Goal: Navigation & Orientation: Find specific page/section

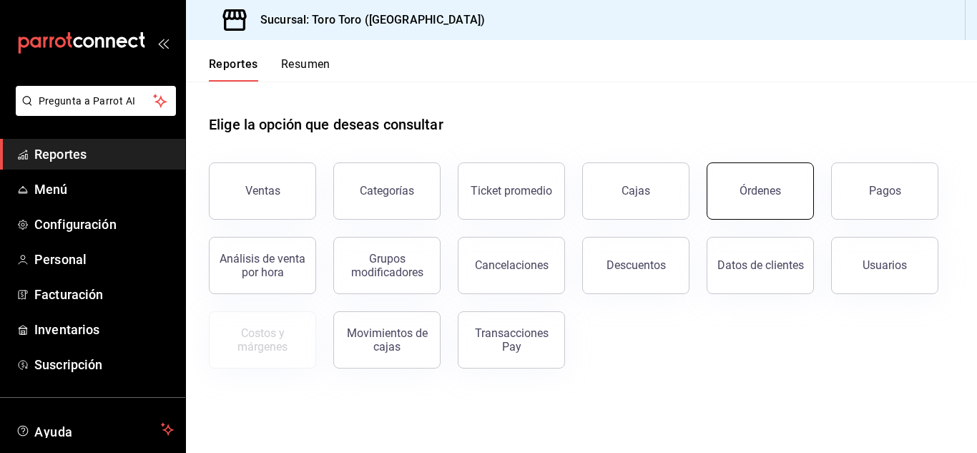
click at [765, 213] on button "Órdenes" at bounding box center [759, 190] width 107 height 57
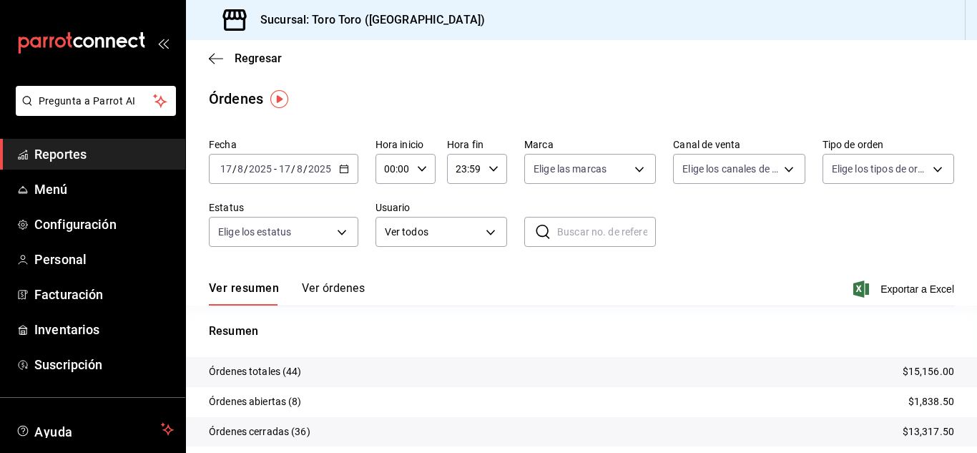
click at [120, 152] on span "Reportes" at bounding box center [103, 153] width 139 height 19
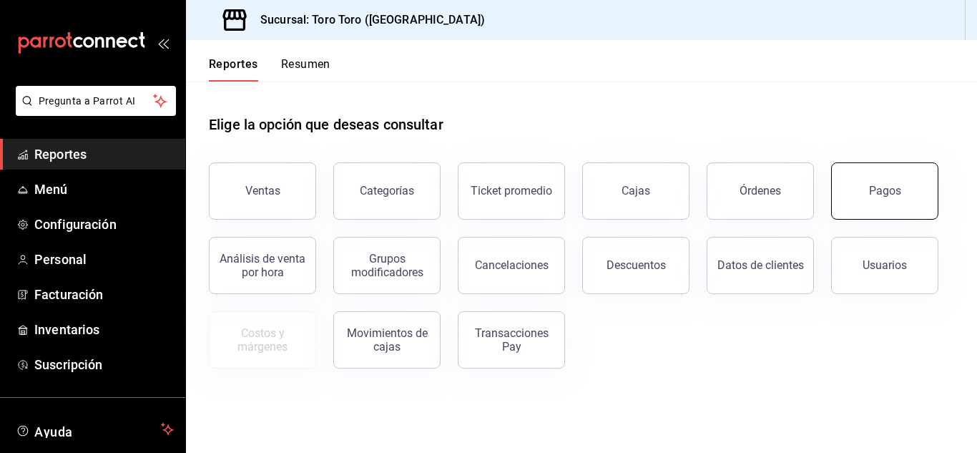
click at [868, 182] on button "Pagos" at bounding box center [884, 190] width 107 height 57
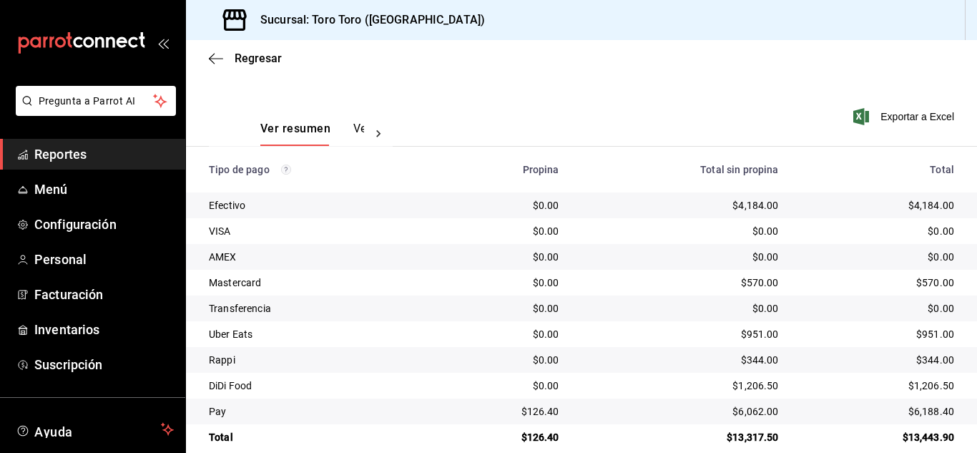
scroll to position [205, 0]
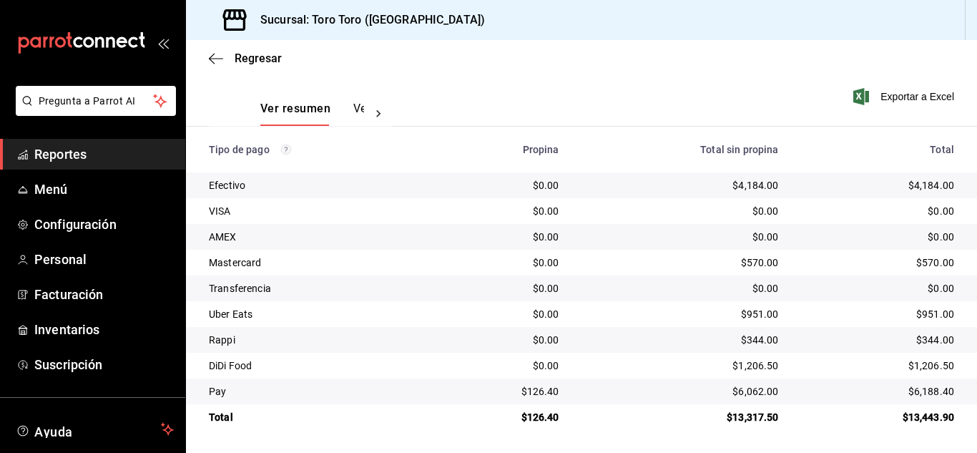
click at [56, 144] on link "Reportes" at bounding box center [92, 154] width 185 height 31
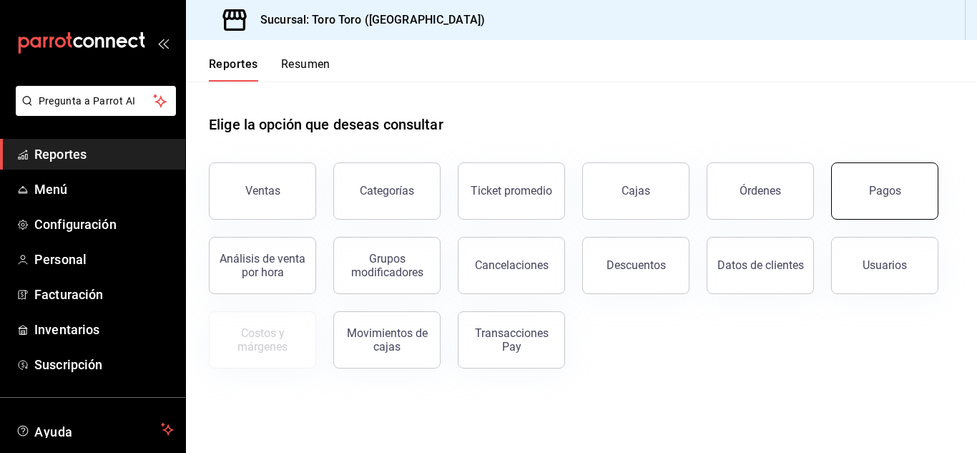
click at [891, 216] on button "Pagos" at bounding box center [884, 190] width 107 height 57
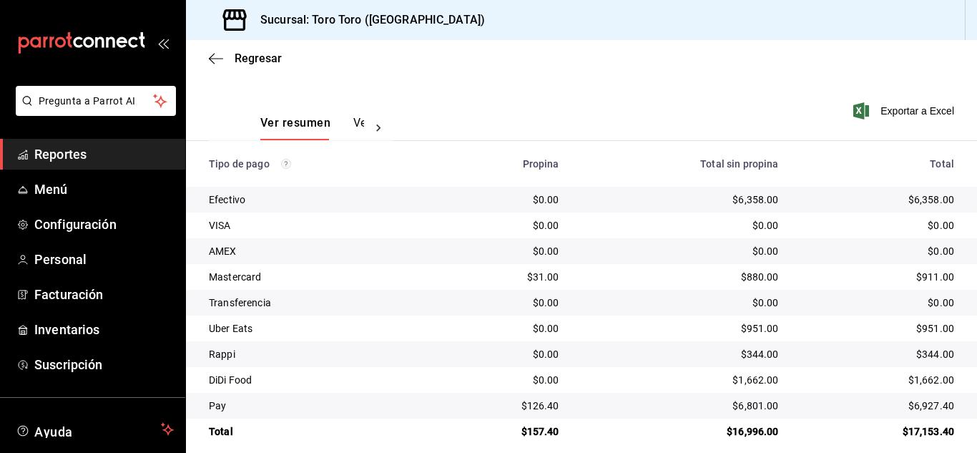
scroll to position [205, 0]
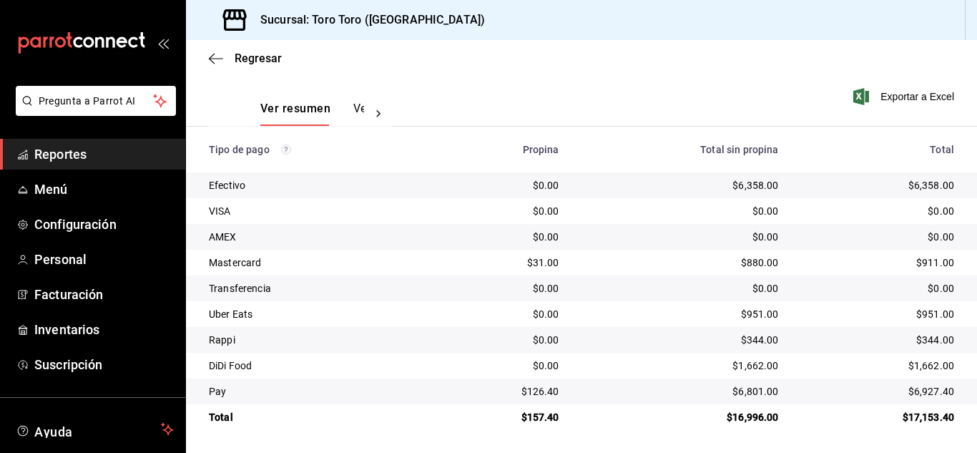
drag, startPoint x: 54, startPoint y: 147, endPoint x: 94, endPoint y: 149, distance: 40.8
click at [54, 147] on span "Reportes" at bounding box center [103, 153] width 139 height 19
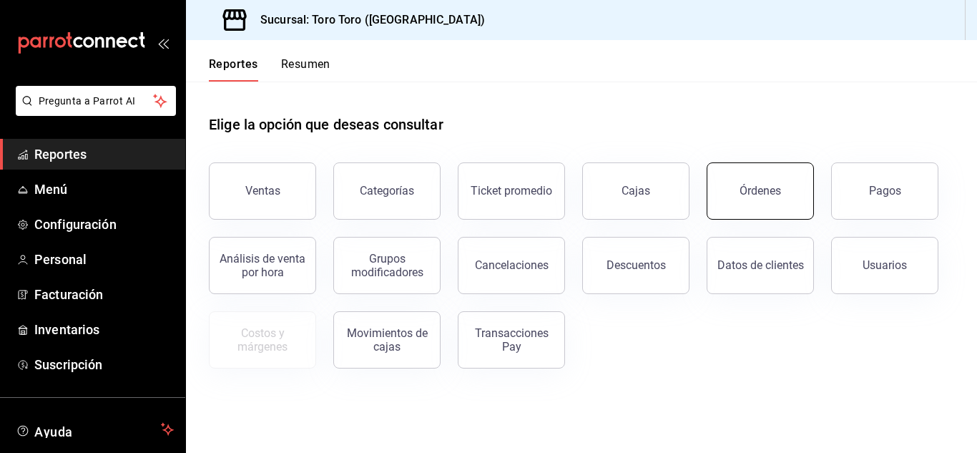
click at [771, 194] on div "Órdenes" at bounding box center [759, 191] width 41 height 14
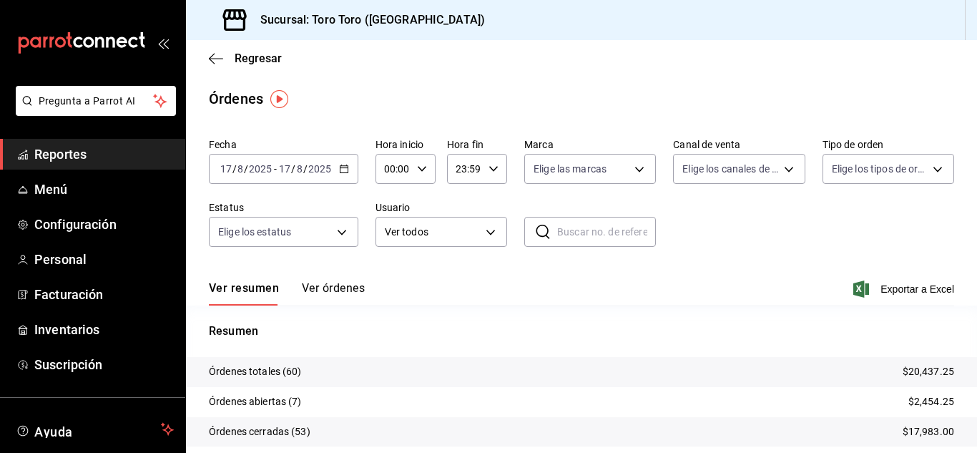
click at [82, 145] on span "Reportes" at bounding box center [103, 153] width 139 height 19
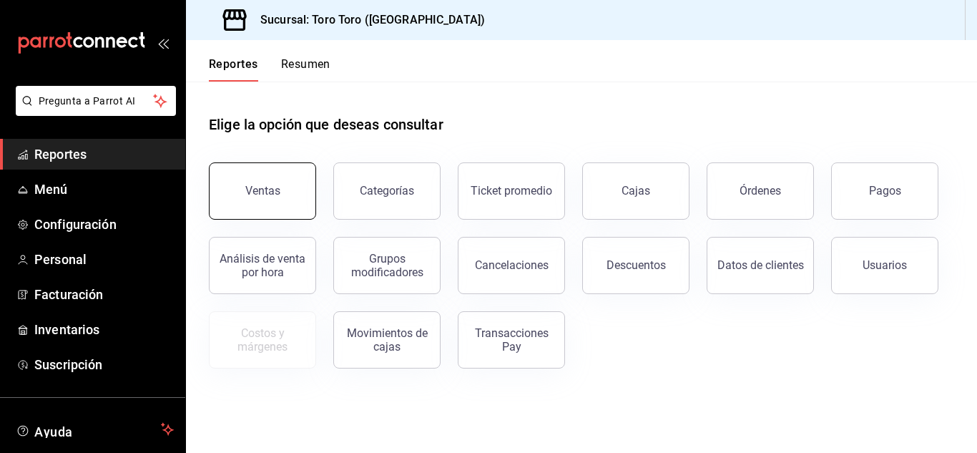
click at [232, 175] on button "Ventas" at bounding box center [262, 190] width 107 height 57
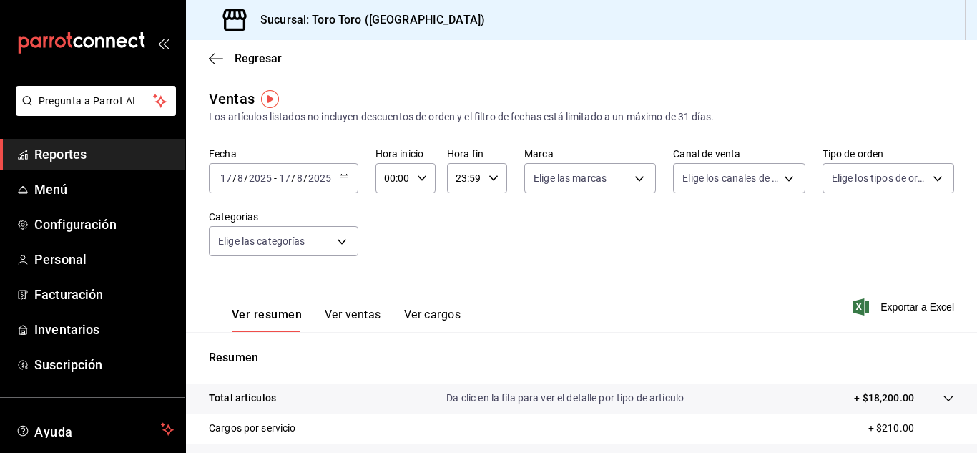
click at [56, 158] on span "Reportes" at bounding box center [103, 153] width 139 height 19
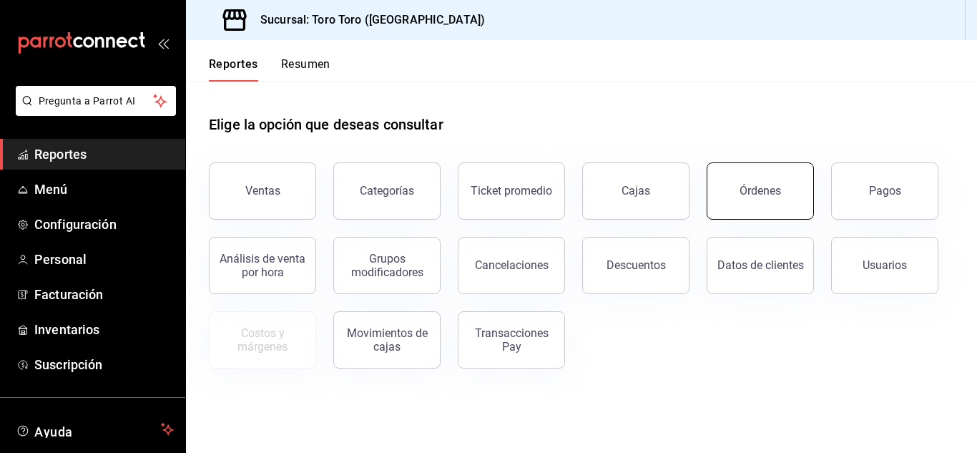
click at [754, 192] on div "Órdenes" at bounding box center [759, 191] width 41 height 14
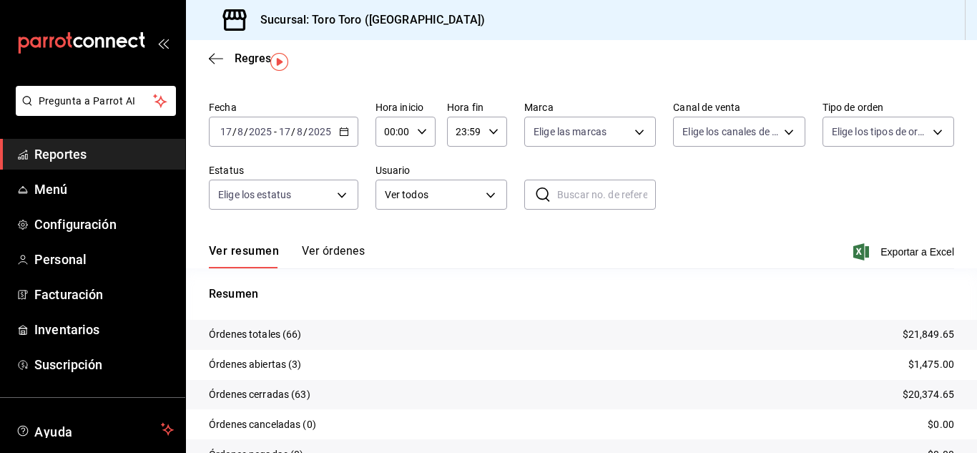
scroll to position [72, 0]
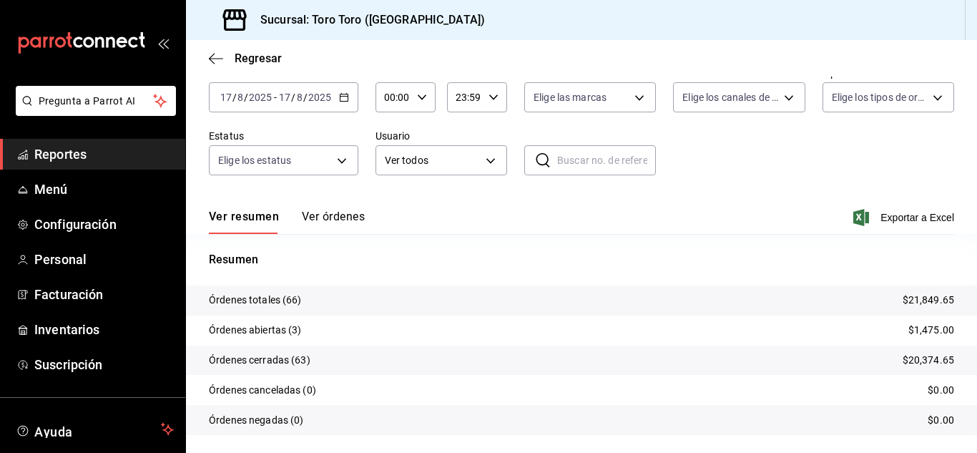
click at [89, 154] on span "Reportes" at bounding box center [103, 153] width 139 height 19
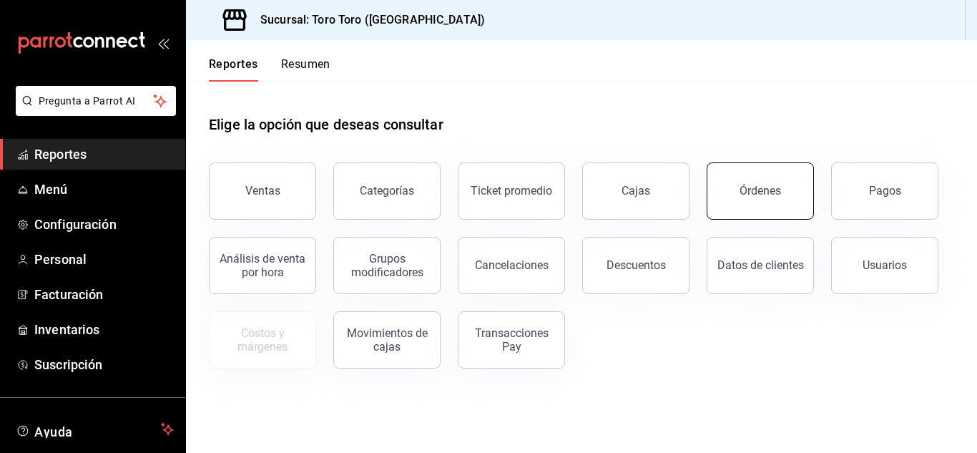
click at [767, 182] on button "Órdenes" at bounding box center [759, 190] width 107 height 57
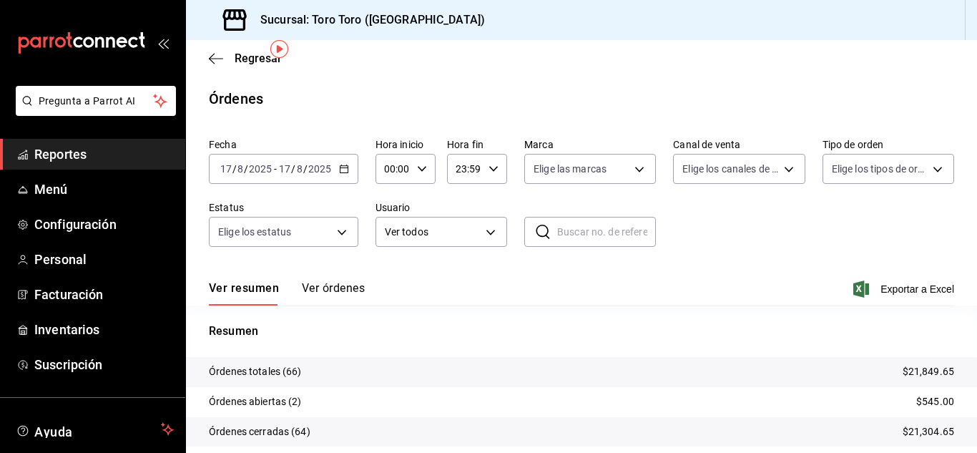
scroll to position [72, 0]
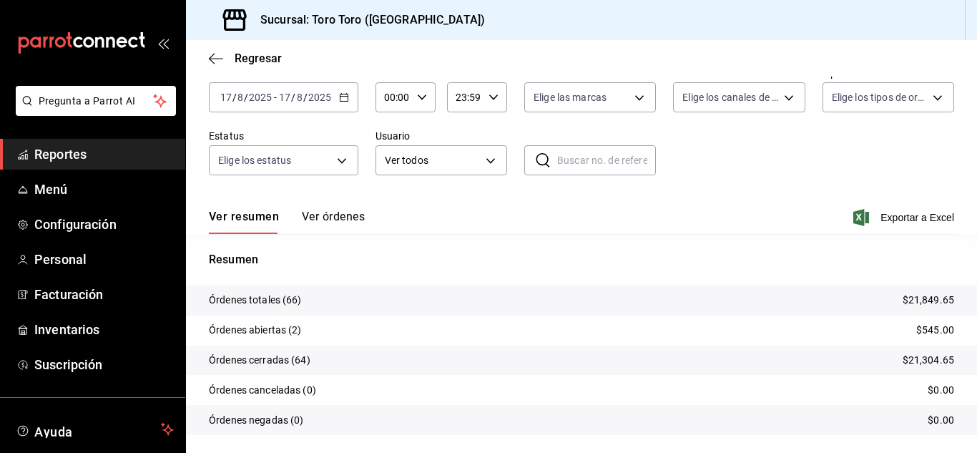
click at [49, 154] on span "Reportes" at bounding box center [103, 153] width 139 height 19
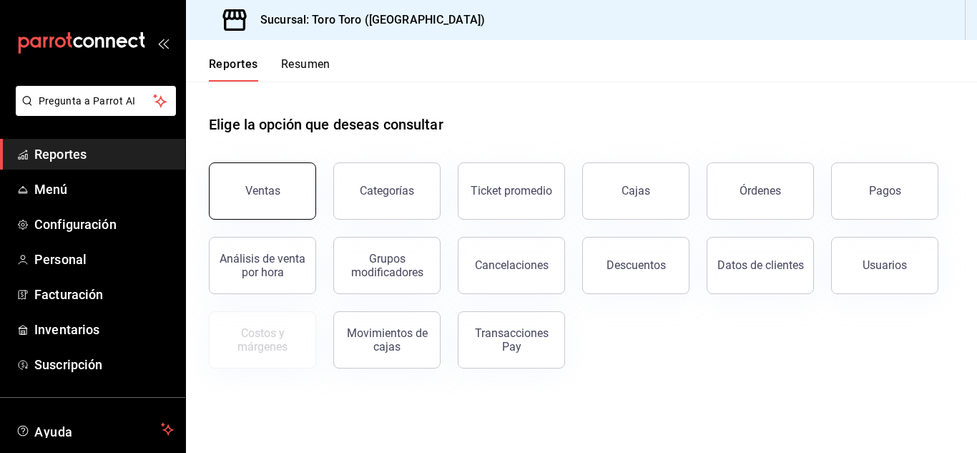
click at [258, 186] on div "Ventas" at bounding box center [262, 191] width 35 height 14
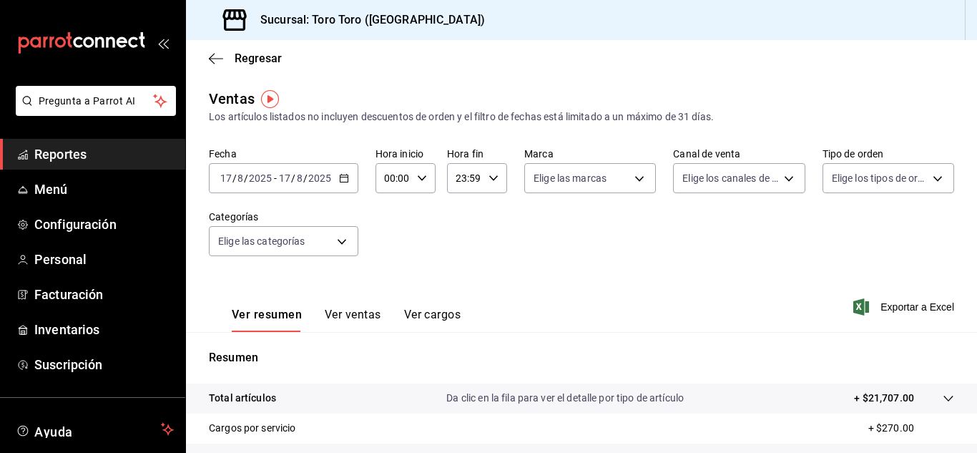
click at [420, 315] on button "Ver cargos" at bounding box center [432, 319] width 57 height 24
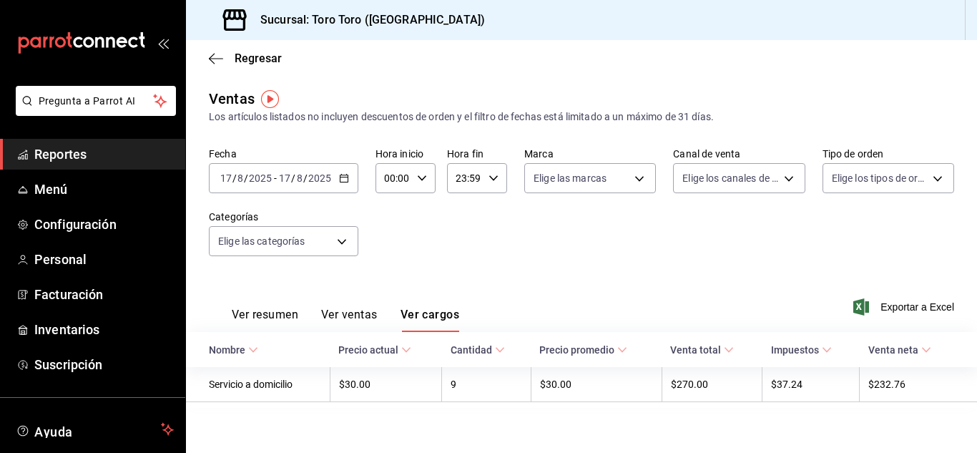
click at [104, 138] on li "Pregunta a Parrot AI" at bounding box center [93, 112] width 174 height 53
click at [109, 166] on link "Reportes" at bounding box center [92, 154] width 185 height 31
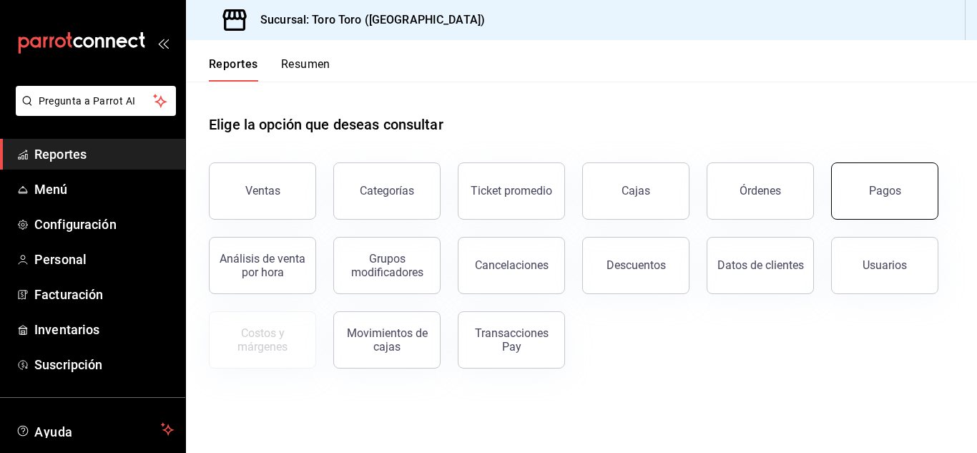
click at [895, 194] on div "Pagos" at bounding box center [885, 191] width 32 height 14
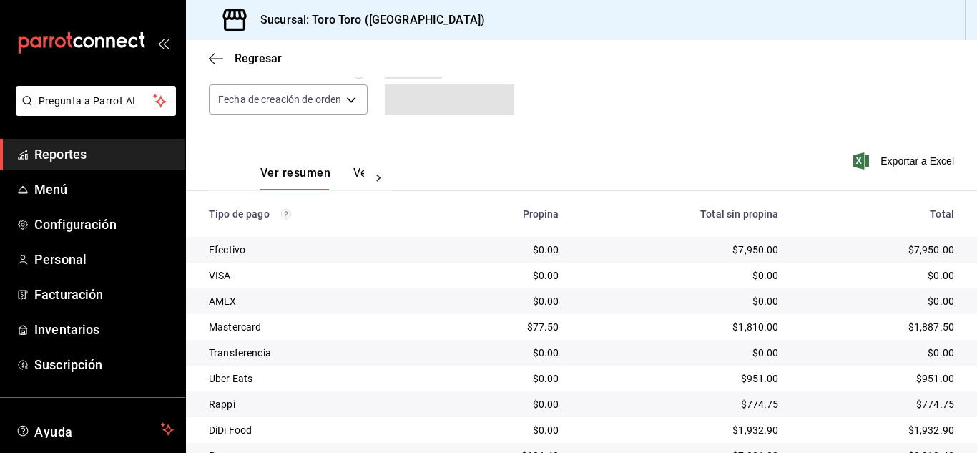
scroll to position [205, 0]
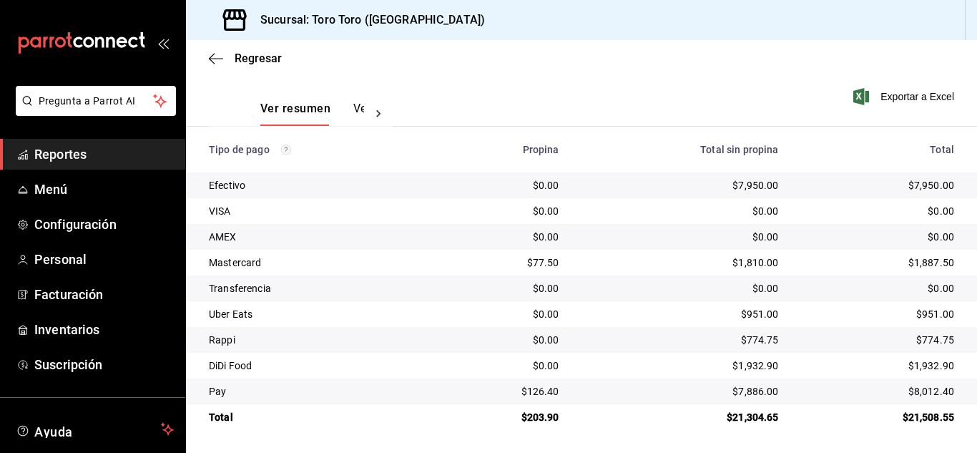
click at [74, 147] on span "Reportes" at bounding box center [103, 153] width 139 height 19
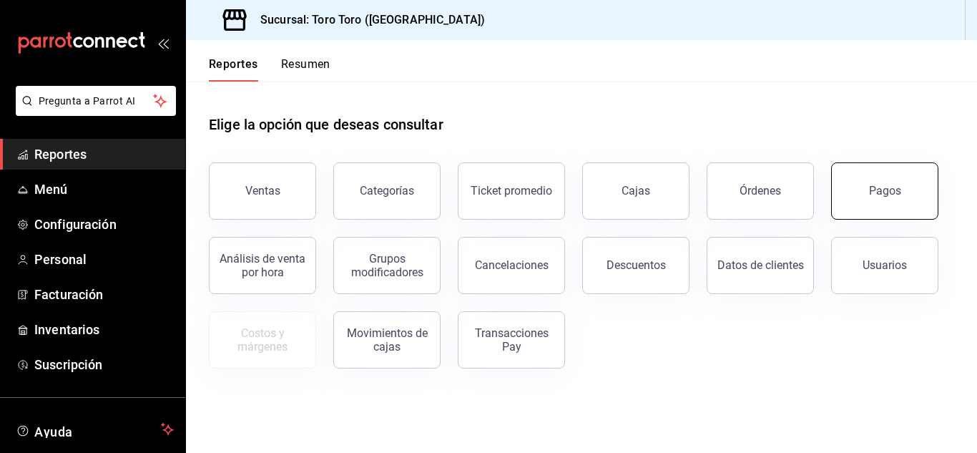
click at [909, 199] on button "Pagos" at bounding box center [884, 190] width 107 height 57
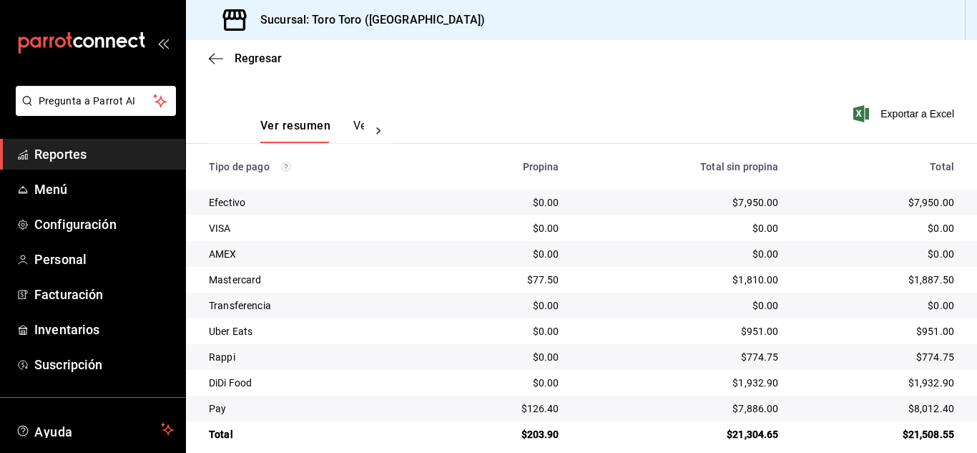
scroll to position [205, 0]
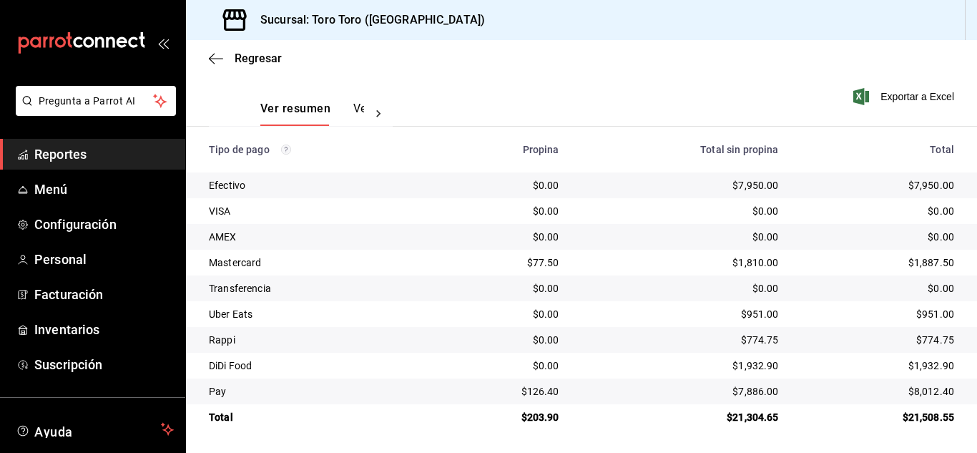
click at [32, 139] on link "Reportes" at bounding box center [92, 154] width 185 height 31
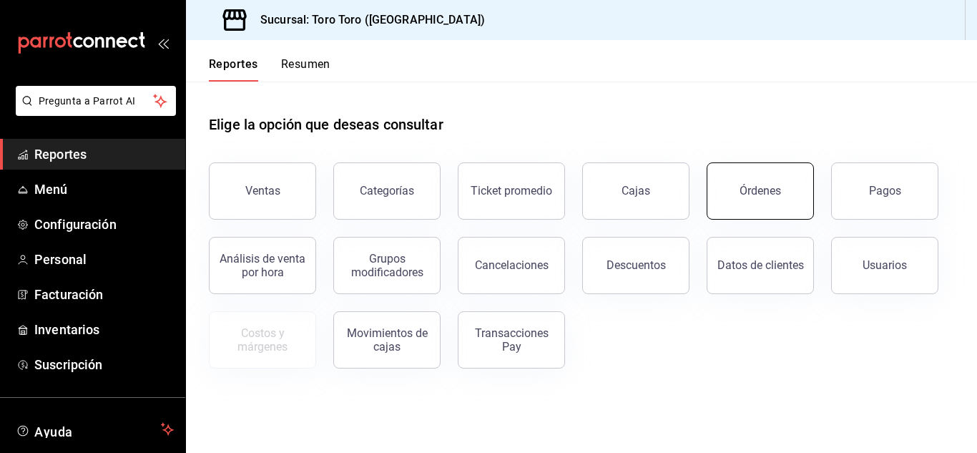
click at [769, 197] on div "Órdenes" at bounding box center [759, 191] width 41 height 14
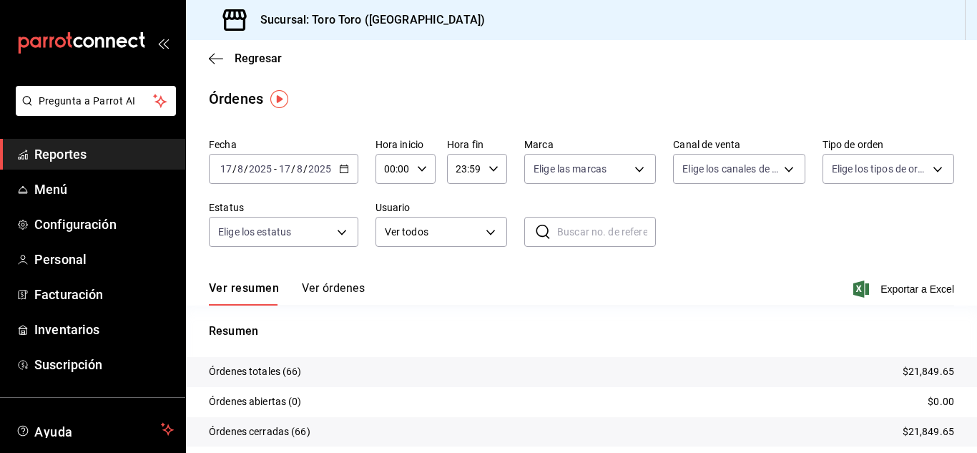
click at [84, 164] on link "Reportes" at bounding box center [92, 154] width 185 height 31
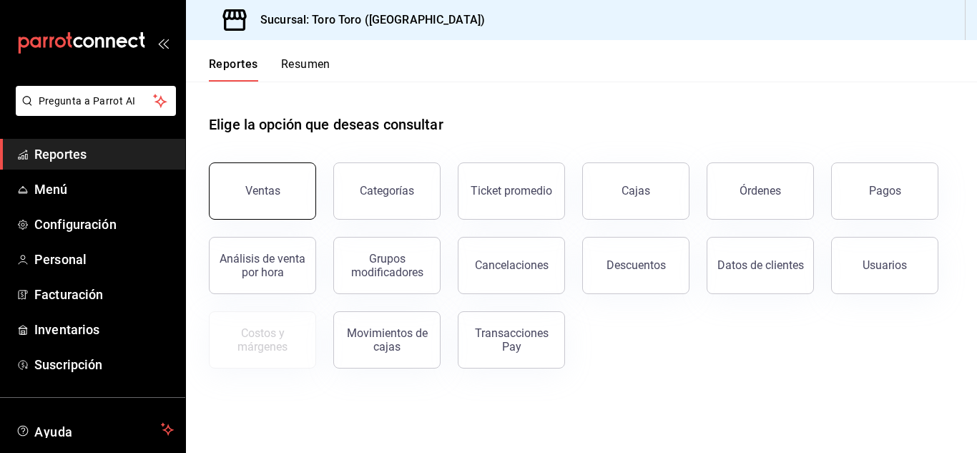
click at [299, 201] on button "Ventas" at bounding box center [262, 190] width 107 height 57
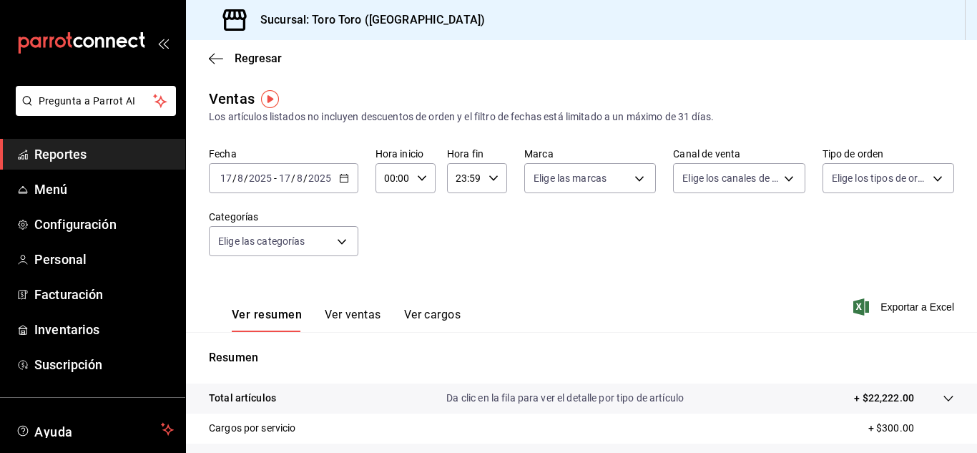
click at [436, 312] on button "Ver cargos" at bounding box center [432, 319] width 57 height 24
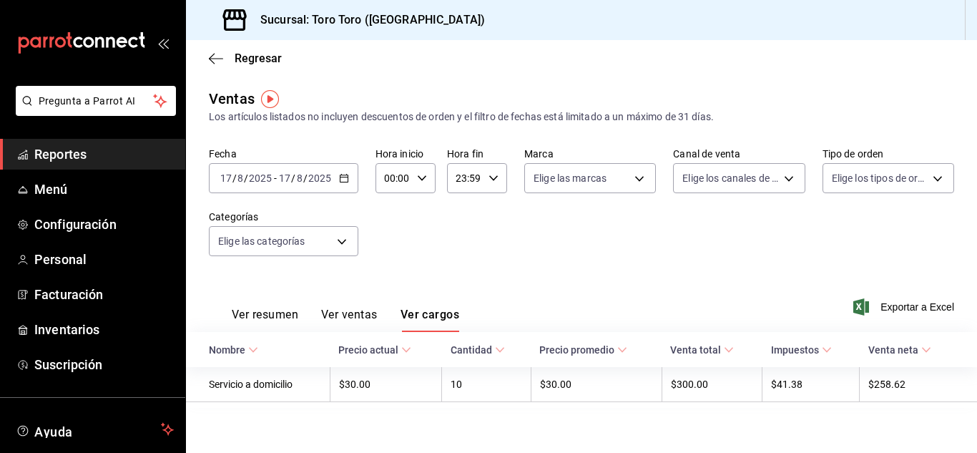
click at [76, 147] on span "Reportes" at bounding box center [103, 153] width 139 height 19
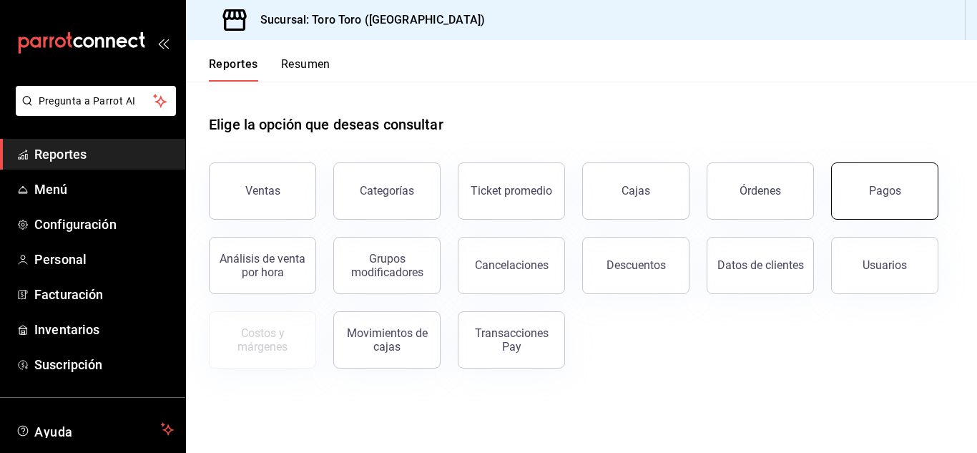
click at [859, 173] on button "Pagos" at bounding box center [884, 190] width 107 height 57
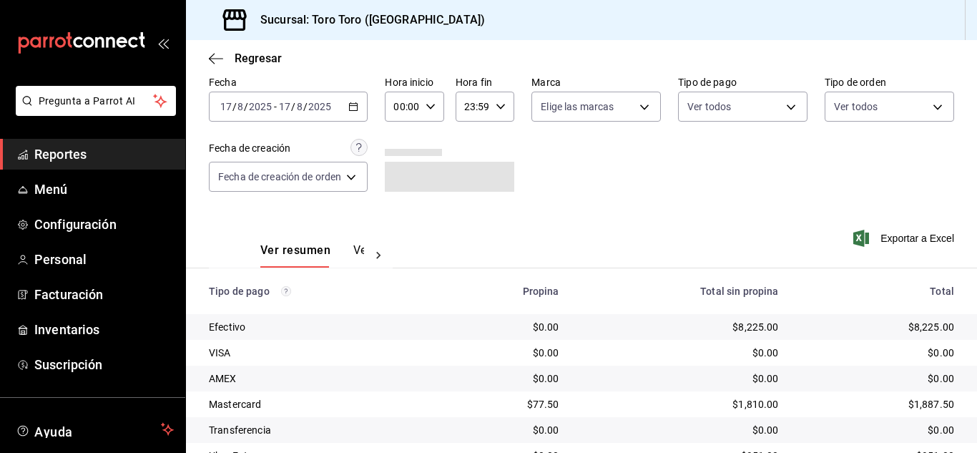
scroll to position [205, 0]
